Goal: Task Accomplishment & Management: Manage account settings

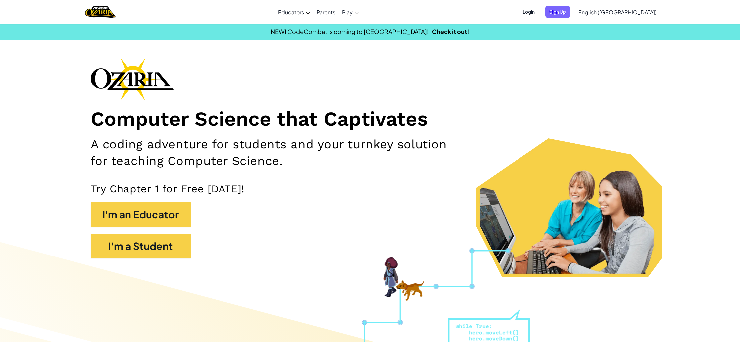
click at [539, 7] on span "Login" at bounding box center [529, 12] width 20 height 12
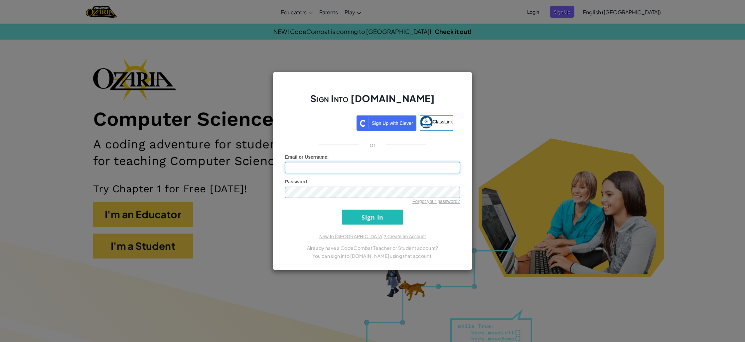
click at [337, 168] on input "Email or Username :" at bounding box center [372, 167] width 175 height 11
type input "[EMAIL_ADDRESS][DOMAIN_NAME]"
click at [305, 184] on span "Password" at bounding box center [296, 181] width 22 height 5
click at [342, 210] on input "Sign In" at bounding box center [372, 217] width 61 height 15
